Goal: Task Accomplishment & Management: Manage account settings

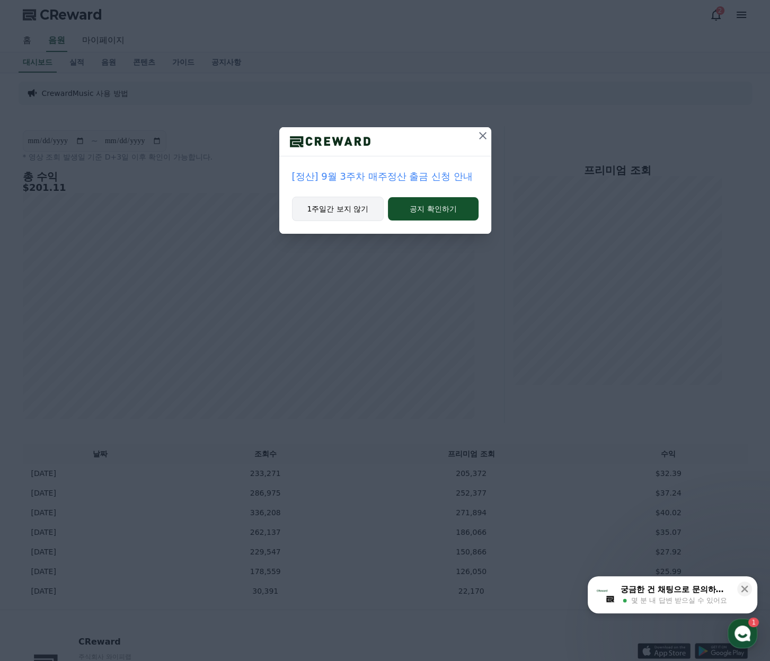
click at [341, 214] on button "1주일간 보지 않기" at bounding box center [338, 209] width 92 height 24
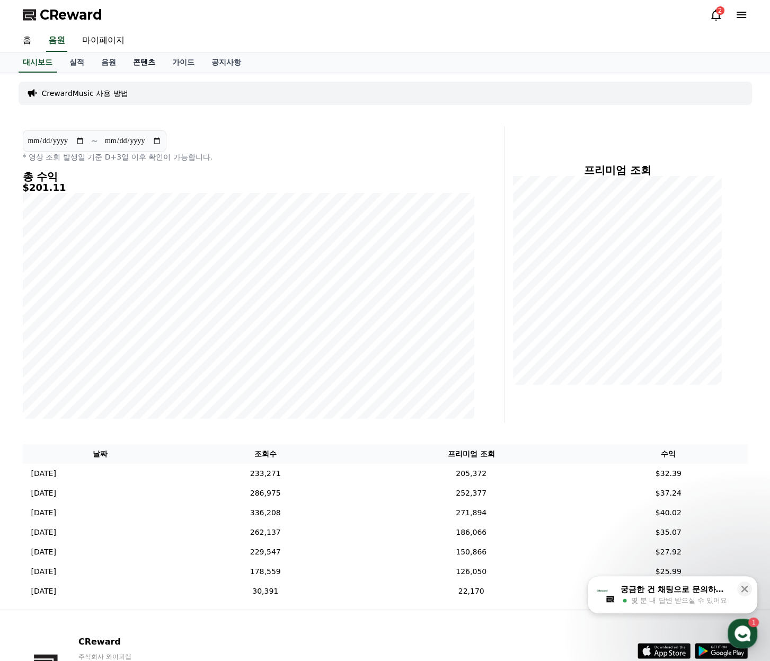
click at [146, 67] on link "콘텐츠" at bounding box center [144, 62] width 39 height 20
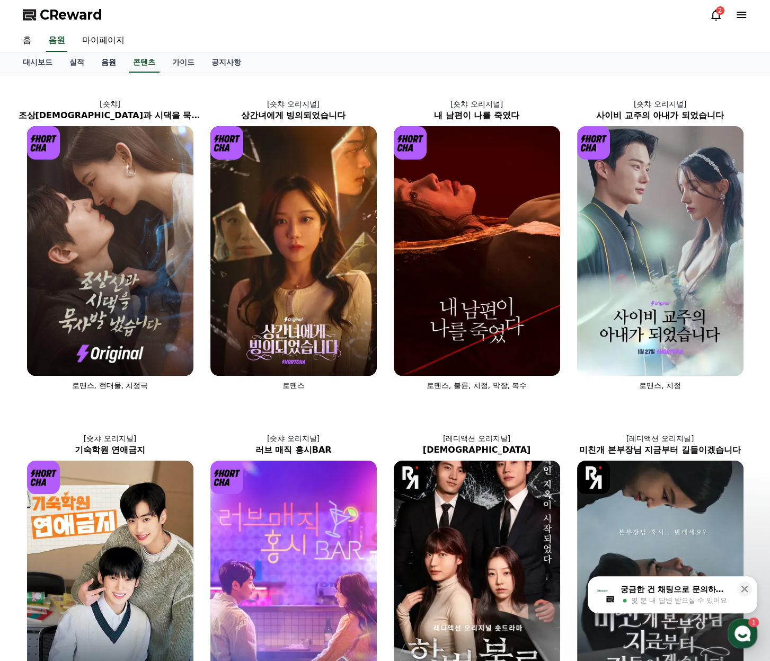
click at [114, 70] on link "음원" at bounding box center [109, 62] width 32 height 20
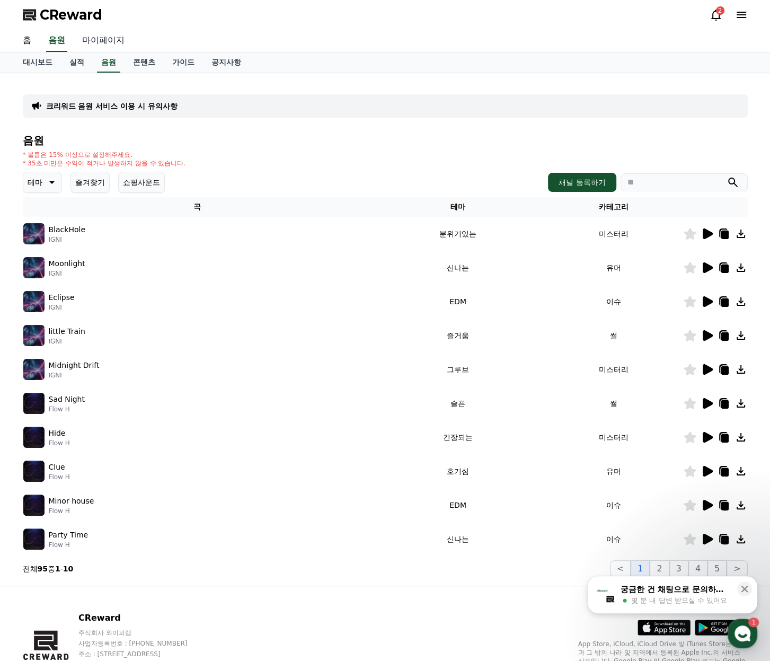
click at [109, 32] on link "마이페이지" at bounding box center [103, 41] width 59 height 22
select select "**********"
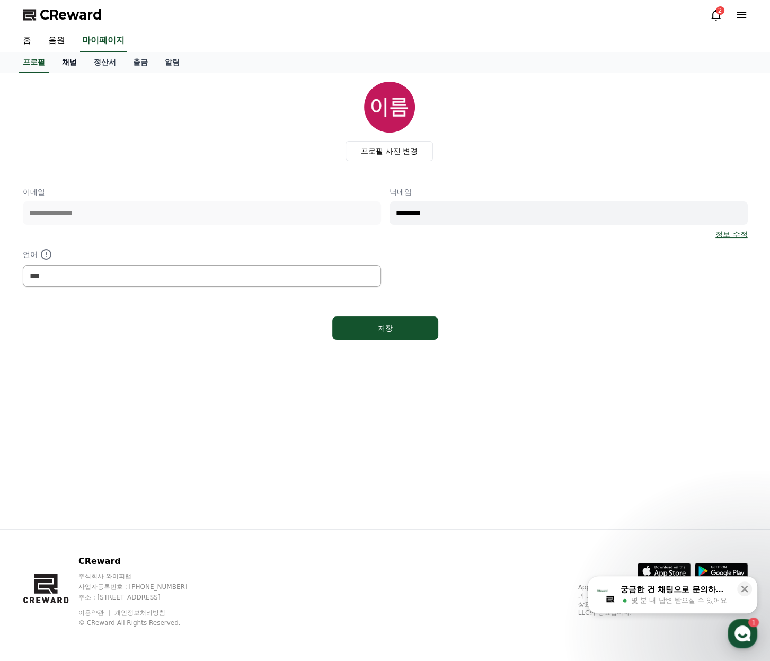
click at [74, 63] on link "채널" at bounding box center [70, 62] width 32 height 20
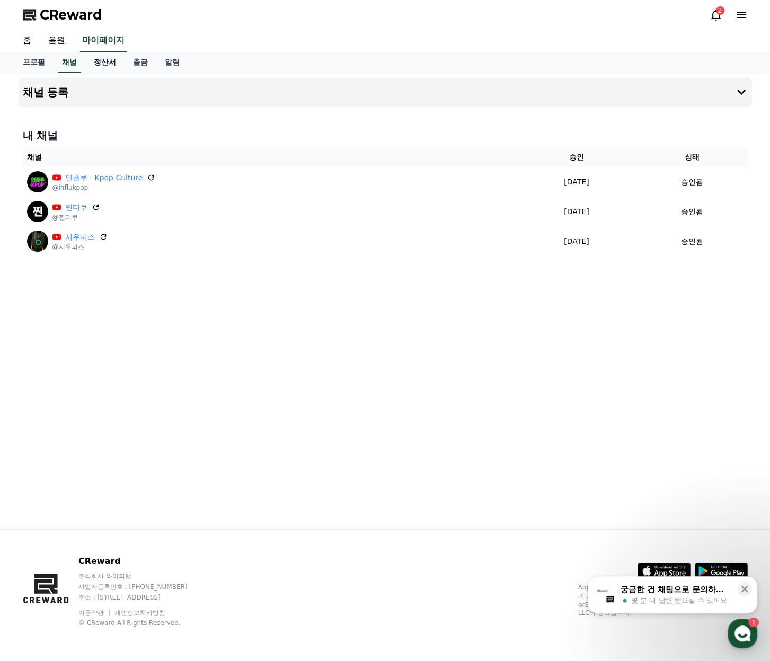
click at [102, 65] on link "정산서" at bounding box center [104, 62] width 39 height 20
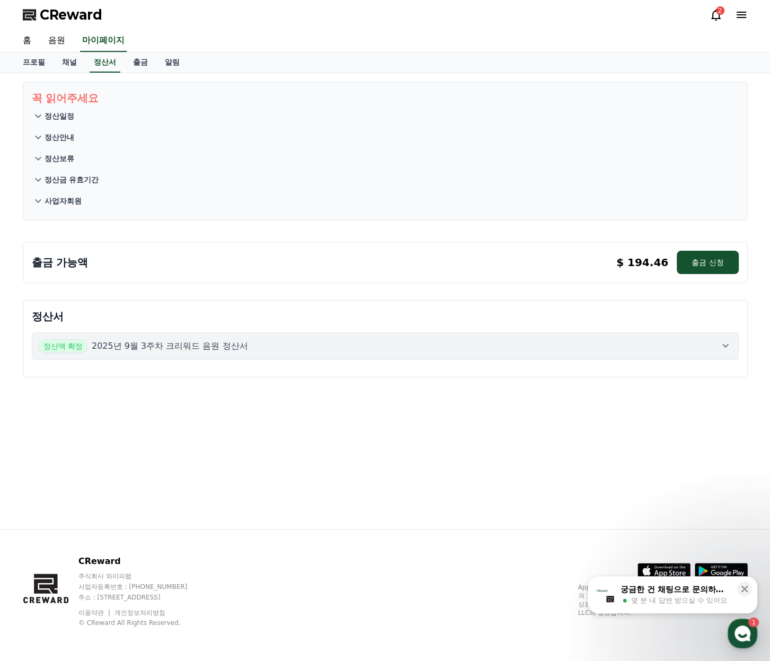
click at [714, 352] on button "정산액 확정 2025년 9월 3주차 크리워드 음원 정산서" at bounding box center [385, 346] width 707 height 28
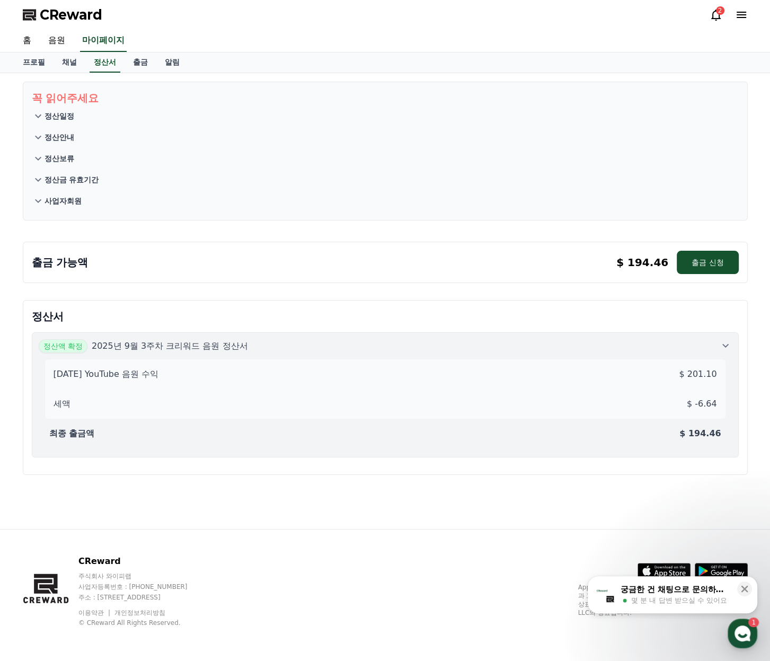
click at [720, 342] on icon at bounding box center [725, 345] width 13 height 13
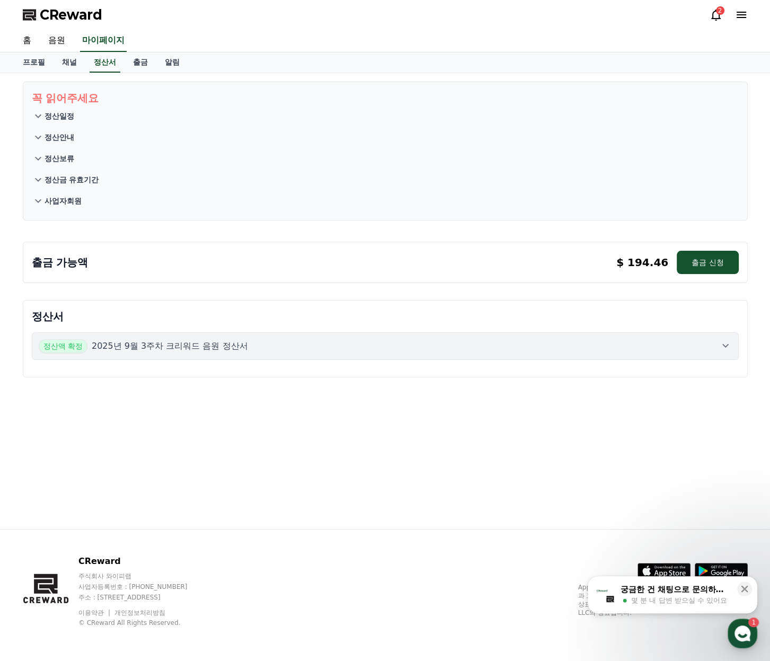
click at [62, 118] on p "정산일정" at bounding box center [60, 116] width 30 height 11
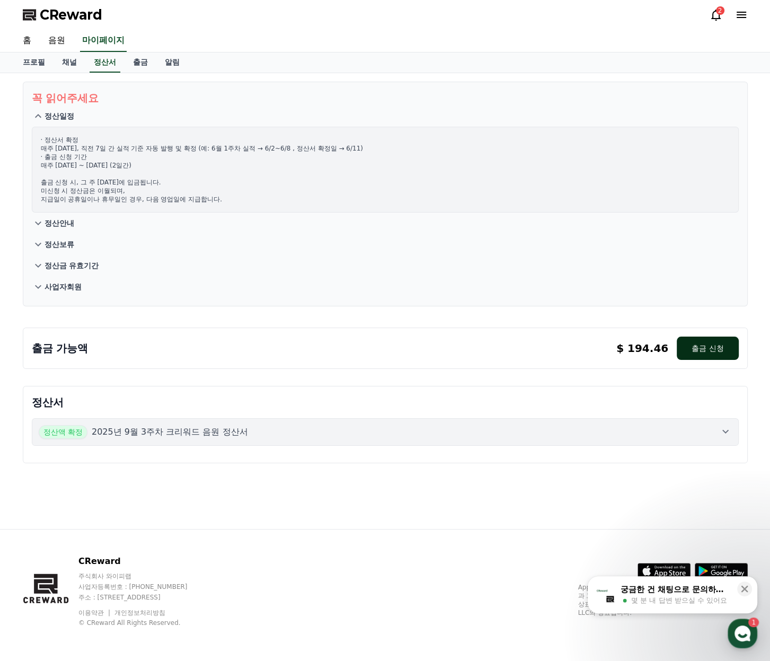
click at [703, 347] on button "출금 신청" at bounding box center [707, 347] width 61 height 23
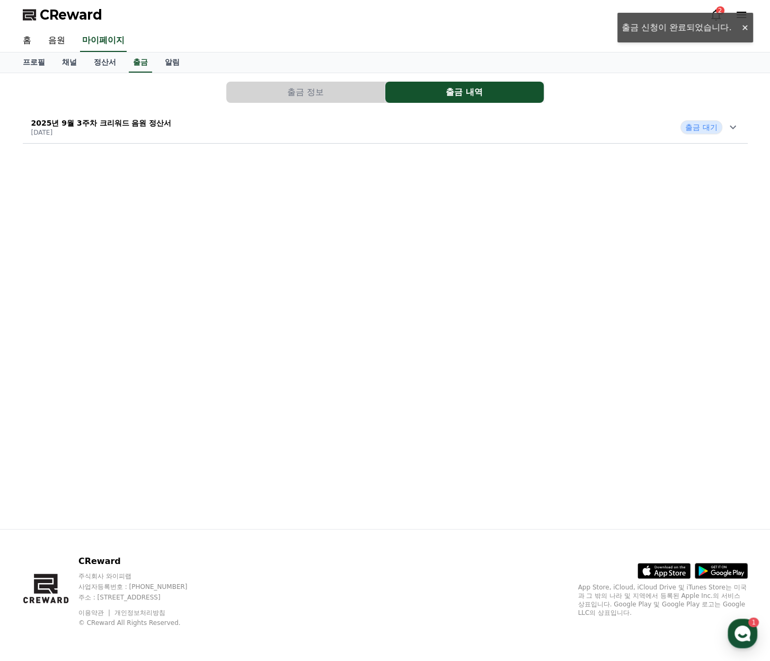
click at [728, 123] on icon at bounding box center [732, 127] width 13 height 13
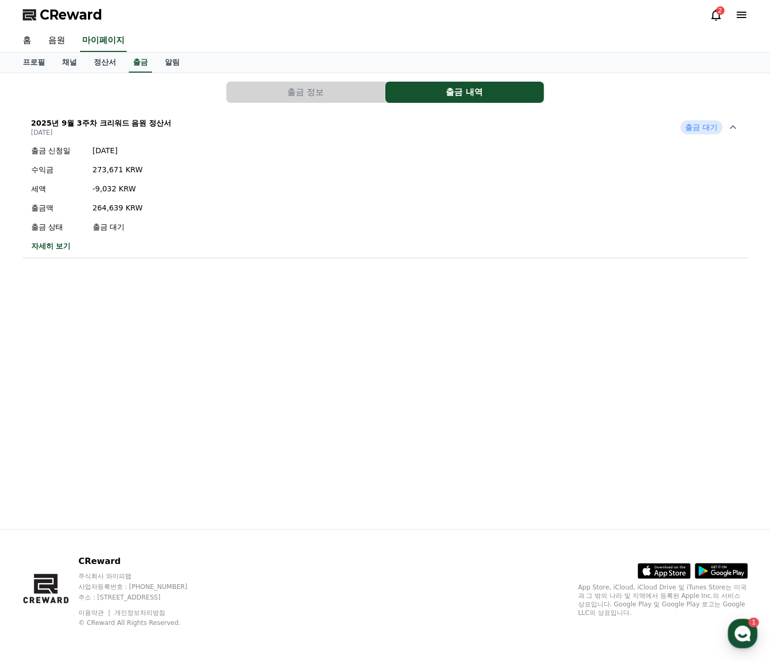
click at [336, 435] on div "출금 정보 출금 내역 2025년 9월 3주차 크리워드 음원 정산서 2025-09-24 출금 대기 출금 신청일 2025-09-24 수익금 273…" at bounding box center [385, 301] width 742 height 456
